Goal: Information Seeking & Learning: Learn about a topic

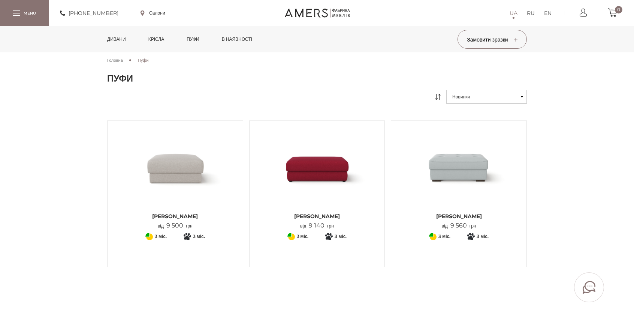
click at [323, 178] on img at bounding box center [317, 168] width 124 height 82
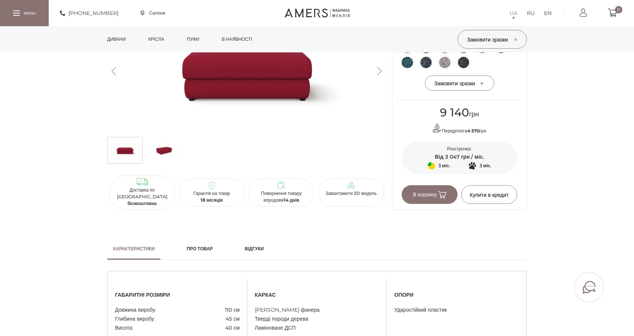
scroll to position [524, 0]
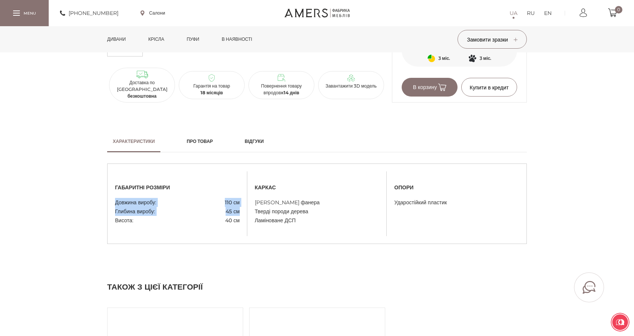
drag, startPoint x: 115, startPoint y: 202, endPoint x: 241, endPoint y: 209, distance: 126.1
click at [241, 209] on div "габаритні розміри Довжина виробу: 110 см Глибина виробу: 45 см Висота: 40 см" at bounding box center [178, 204] width 140 height 42
copy ul "Довжина виробу: 110 см Глибина виробу: 45 см"
